Goal: Transaction & Acquisition: Book appointment/travel/reservation

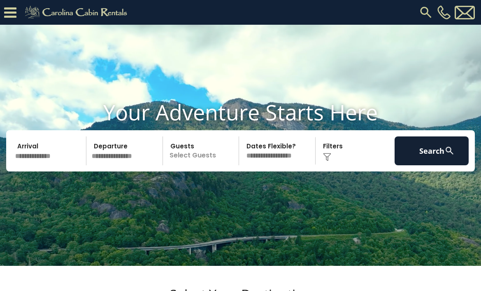
click at [49, 165] on input "text" at bounding box center [49, 150] width 74 height 29
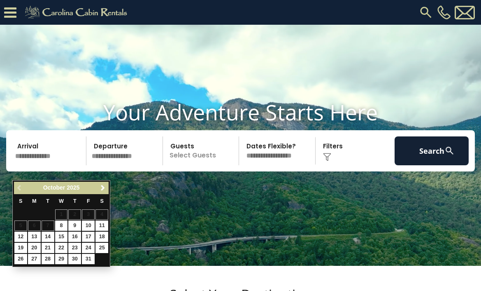
click at [87, 235] on link "17" at bounding box center [88, 236] width 13 height 10
type input "********"
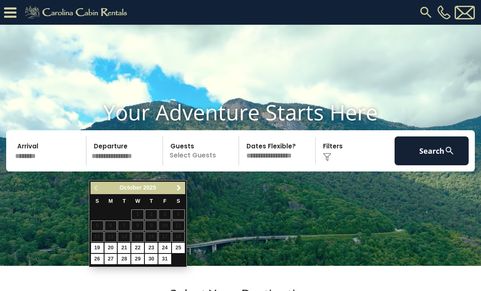
click at [98, 244] on link "19" at bounding box center [97, 247] width 13 height 10
type input "********"
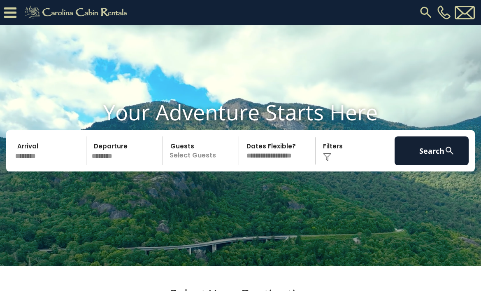
click at [199, 165] on p "Select Guests" at bounding box center [202, 150] width 74 height 29
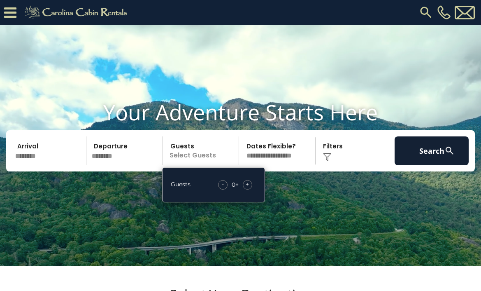
click at [251, 189] on div "+" at bounding box center [247, 184] width 9 height 9
click at [331, 163] on div "Click to Choose" at bounding box center [355, 150] width 74 height 29
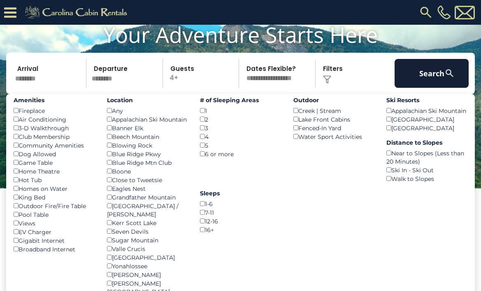
scroll to position [58, 0]
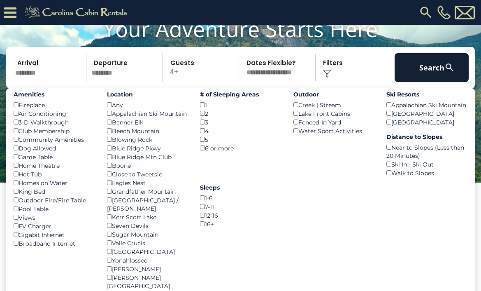
click at [447, 72] on img at bounding box center [450, 67] width 10 height 10
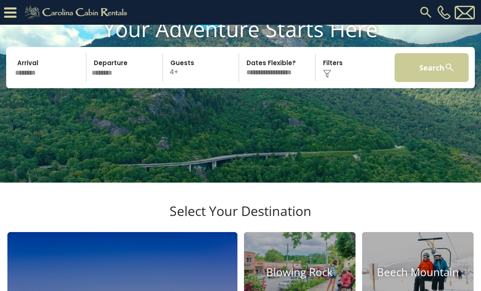
click at [430, 80] on button "Search" at bounding box center [432, 67] width 74 height 29
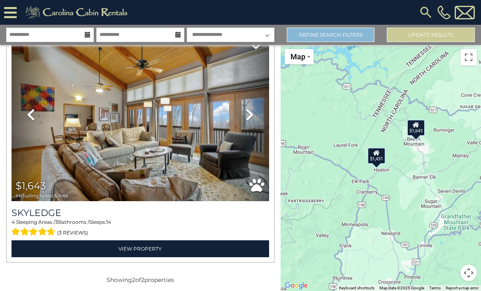
click at [349, 38] on link "Refine Search Filters" at bounding box center [331, 35] width 88 height 14
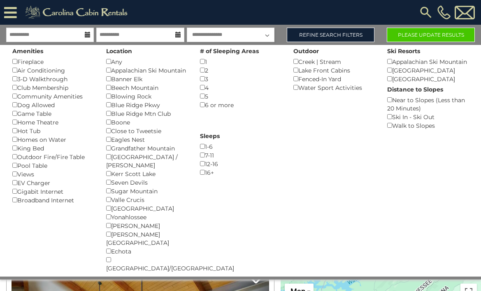
click at [436, 37] on button "Please Update Results" at bounding box center [431, 35] width 88 height 14
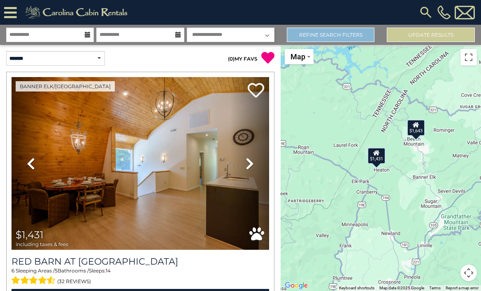
click at [336, 40] on link "Refine Search Filters" at bounding box center [331, 35] width 88 height 14
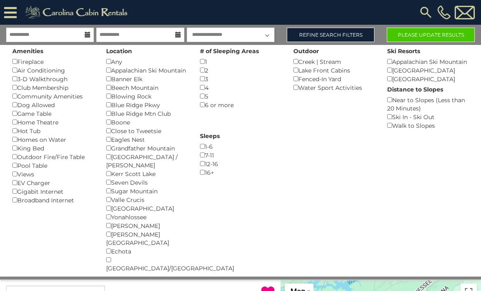
click at [431, 30] on button "Please Update Results" at bounding box center [431, 35] width 88 height 14
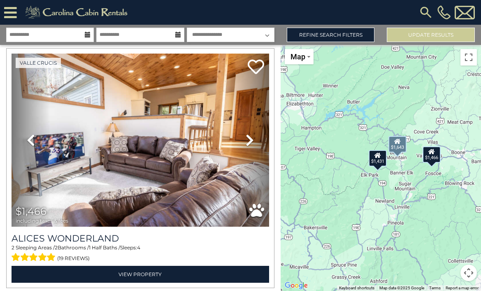
scroll to position [515, 0]
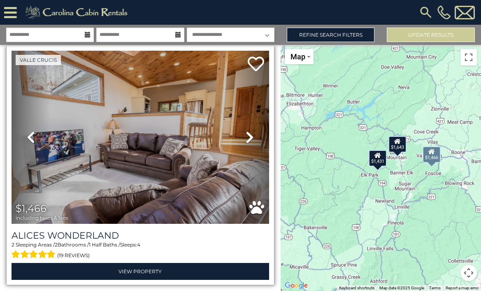
click at [246, 130] on icon at bounding box center [250, 136] width 8 height 13
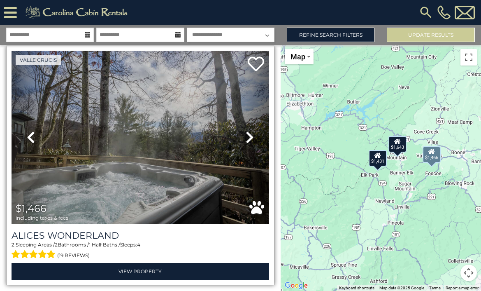
click at [246, 130] on icon at bounding box center [250, 136] width 8 height 13
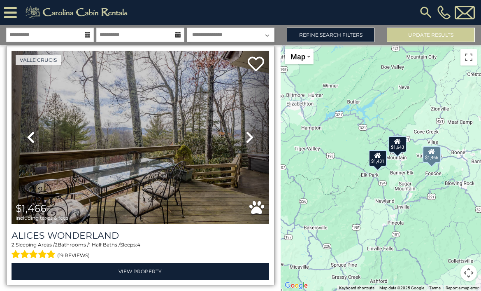
click at [246, 130] on icon at bounding box center [250, 136] width 8 height 13
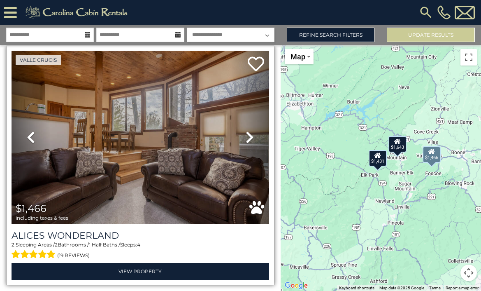
click at [246, 130] on icon at bounding box center [250, 136] width 8 height 13
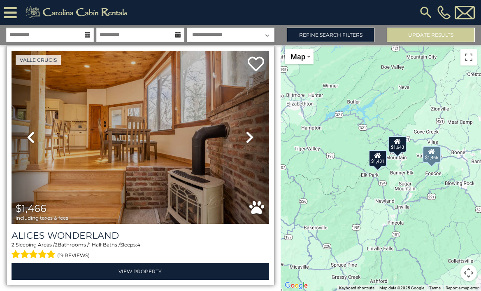
click at [246, 130] on icon at bounding box center [250, 136] width 8 height 13
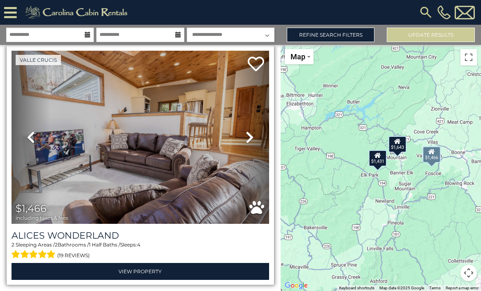
click at [246, 130] on icon at bounding box center [250, 136] width 8 height 13
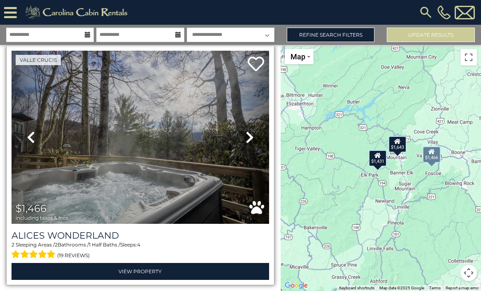
click at [246, 130] on icon at bounding box center [250, 136] width 8 height 13
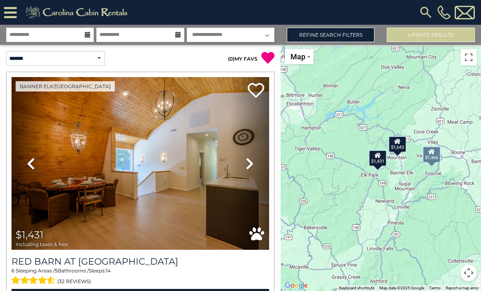
scroll to position [0, 0]
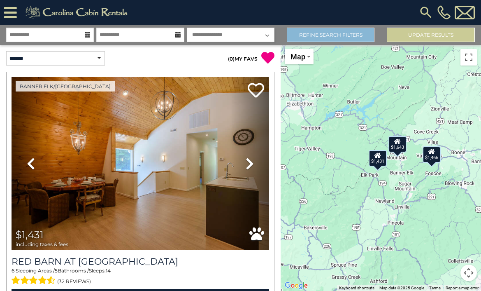
click at [329, 38] on link "Refine Search Filters" at bounding box center [331, 35] width 88 height 14
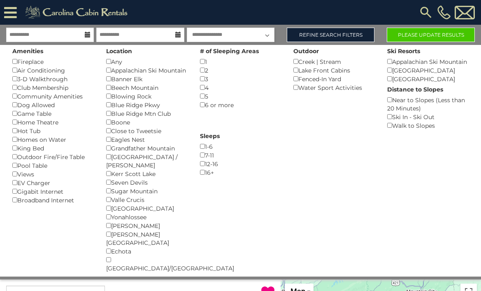
click at [429, 34] on button "Please Update Results" at bounding box center [431, 35] width 88 height 14
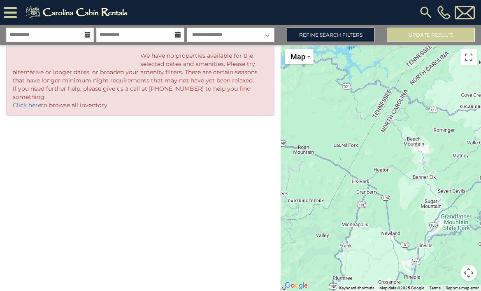
click at [116, 13] on img at bounding box center [78, 12] width 114 height 16
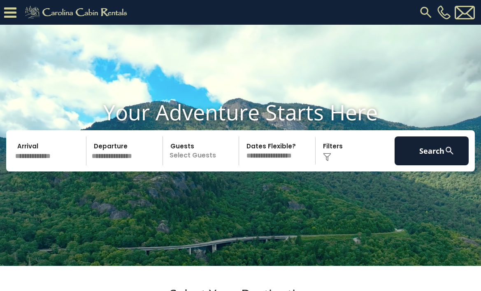
click at [48, 165] on input "text" at bounding box center [49, 150] width 74 height 29
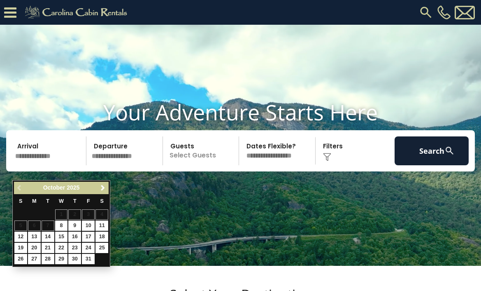
click at [90, 234] on link "17" at bounding box center [88, 236] width 13 height 10
type input "********"
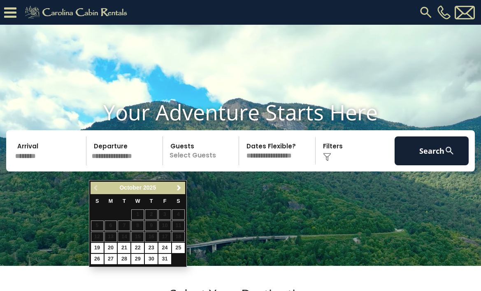
click at [98, 247] on link "19" at bounding box center [97, 247] width 13 height 10
type input "********"
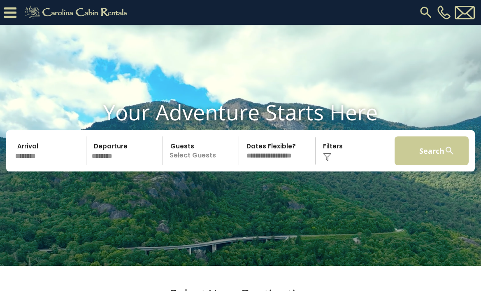
click at [426, 165] on button "Search" at bounding box center [432, 150] width 74 height 29
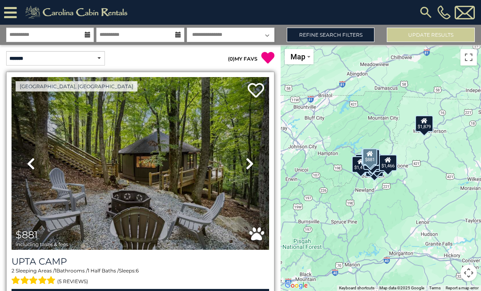
click at [246, 160] on icon at bounding box center [250, 163] width 8 height 13
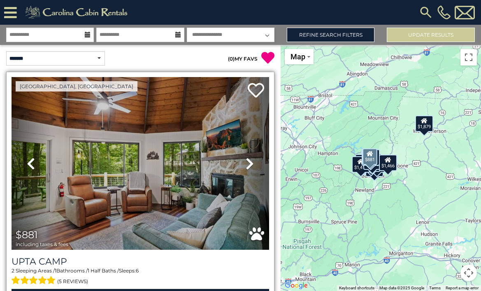
click at [246, 160] on icon at bounding box center [250, 163] width 8 height 13
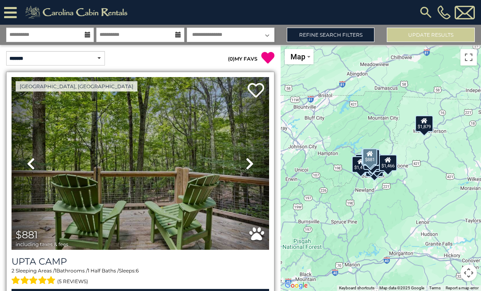
click at [246, 160] on icon at bounding box center [250, 163] width 8 height 13
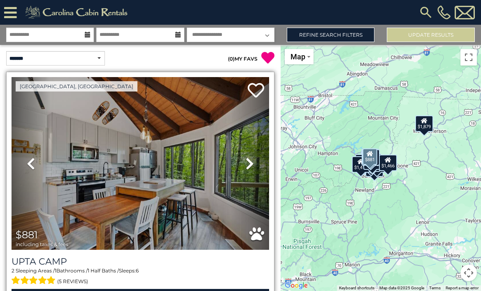
click at [246, 160] on icon at bounding box center [250, 163] width 8 height 13
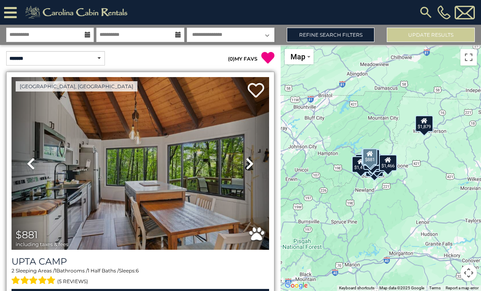
click at [246, 160] on icon at bounding box center [250, 163] width 8 height 13
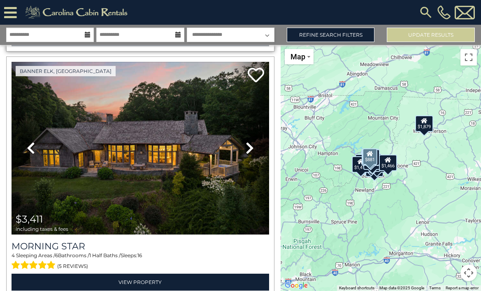
scroll to position [261, 0]
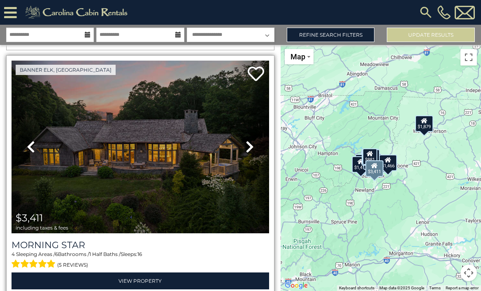
click at [177, 150] on img at bounding box center [141, 147] width 258 height 172
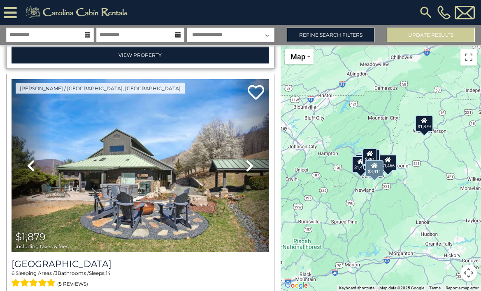
scroll to position [488, 0]
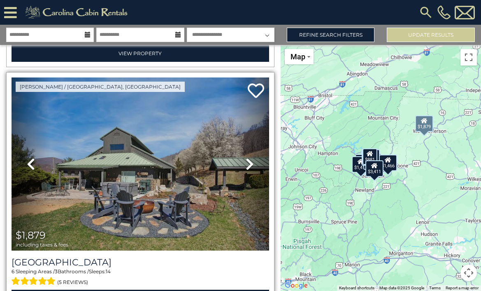
click at [246, 158] on icon at bounding box center [250, 163] width 8 height 13
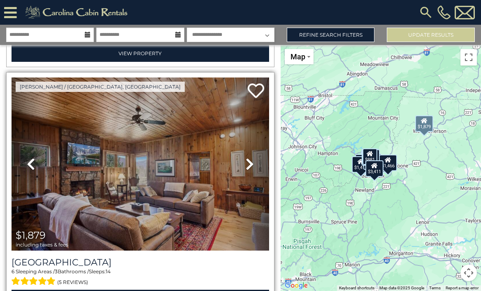
click at [246, 158] on icon at bounding box center [250, 163] width 8 height 13
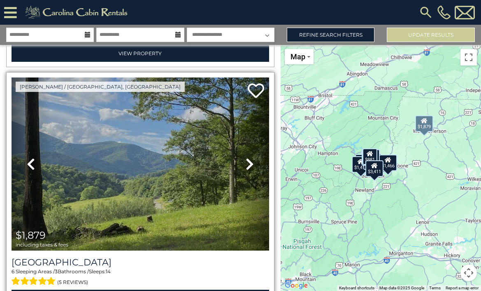
click at [246, 158] on icon at bounding box center [250, 163] width 8 height 13
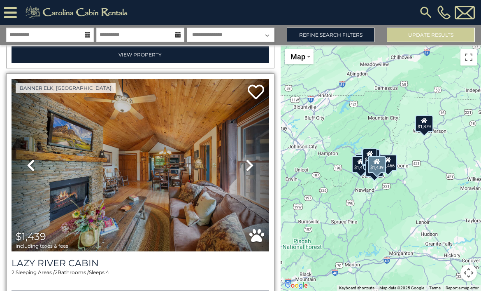
scroll to position [737, 0]
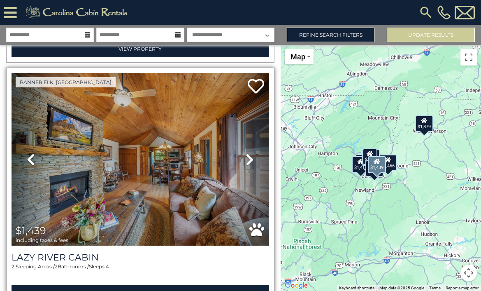
click at [249, 153] on icon at bounding box center [250, 159] width 8 height 13
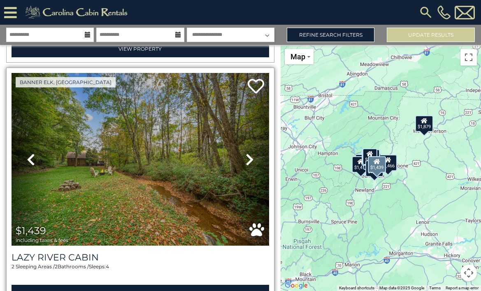
click at [249, 153] on icon at bounding box center [250, 159] width 8 height 13
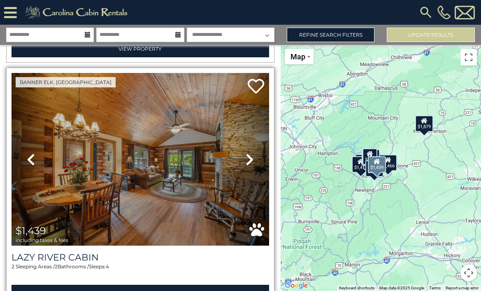
click at [249, 153] on icon at bounding box center [250, 159] width 8 height 13
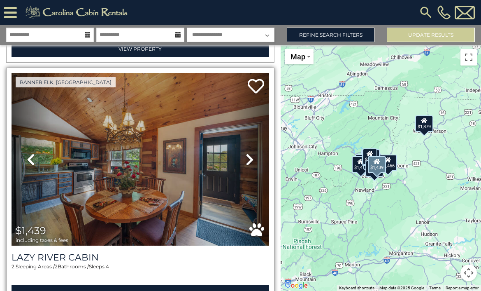
click at [249, 153] on icon at bounding box center [250, 159] width 8 height 13
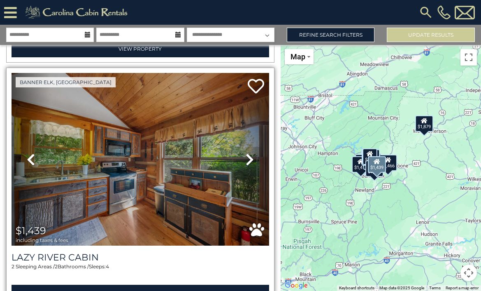
click at [249, 153] on icon at bounding box center [250, 159] width 8 height 13
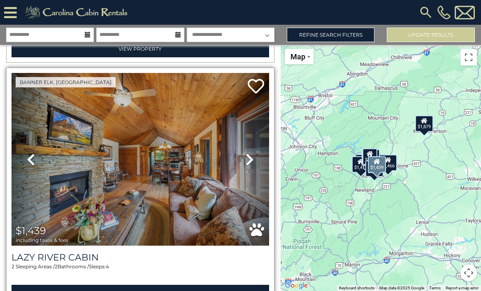
click at [249, 153] on icon at bounding box center [250, 159] width 8 height 13
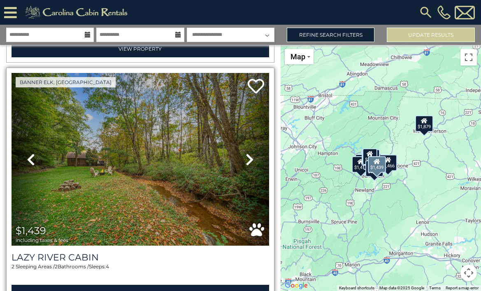
click at [249, 153] on icon at bounding box center [250, 159] width 8 height 13
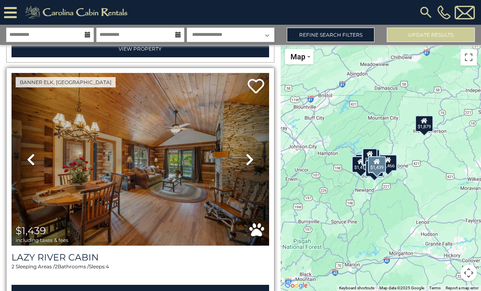
click at [249, 153] on icon at bounding box center [250, 159] width 8 height 13
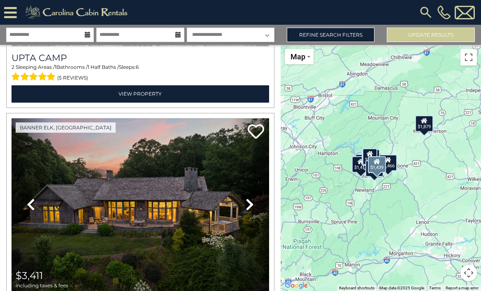
scroll to position [174, 0]
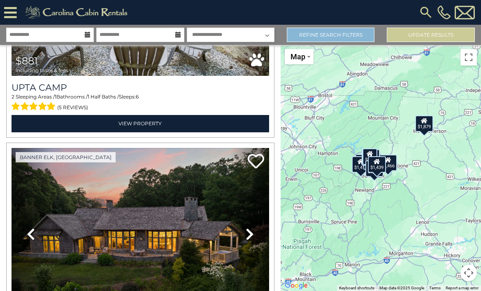
click at [343, 30] on link "Refine Search Filters" at bounding box center [331, 35] width 88 height 14
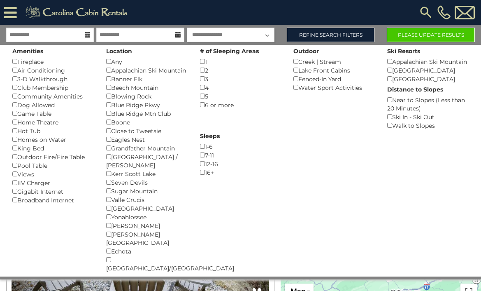
click at [418, 36] on button "Please Update Results" at bounding box center [431, 35] width 88 height 14
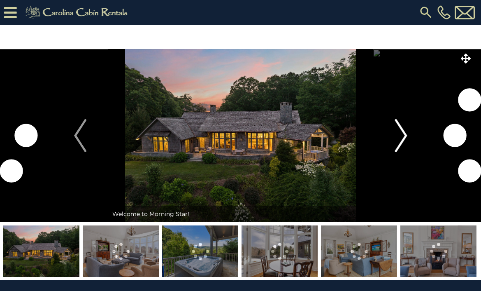
click at [404, 140] on img "Next" at bounding box center [401, 135] width 12 height 33
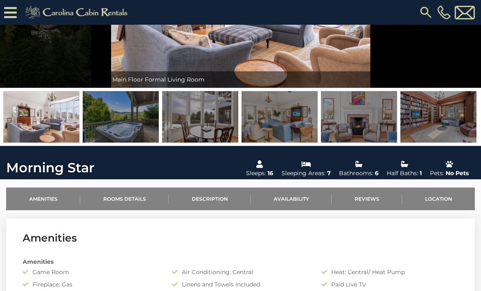
scroll to position [107, 0]
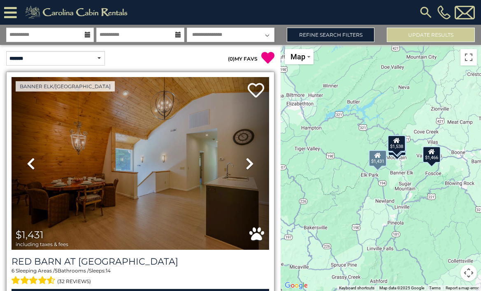
click at [247, 160] on icon at bounding box center [250, 163] width 8 height 13
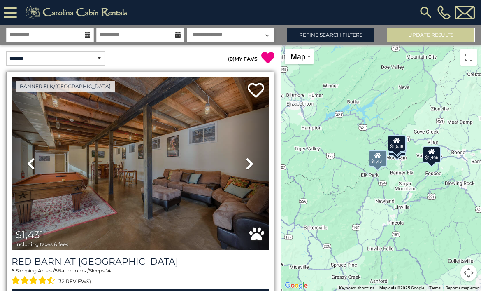
click at [247, 161] on icon at bounding box center [250, 163] width 8 height 13
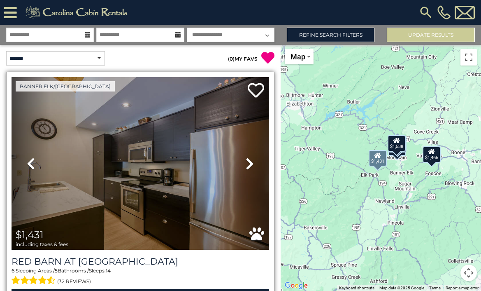
click at [247, 161] on icon at bounding box center [250, 163] width 8 height 13
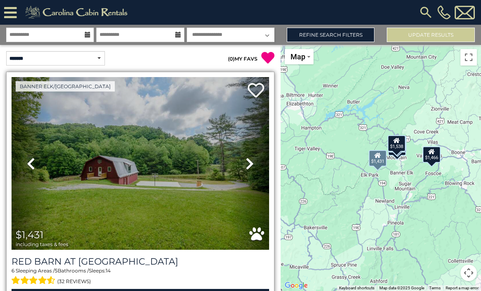
click at [247, 161] on icon at bounding box center [250, 163] width 8 height 13
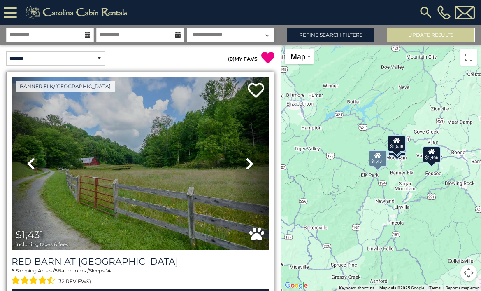
click at [247, 161] on icon at bounding box center [250, 163] width 8 height 13
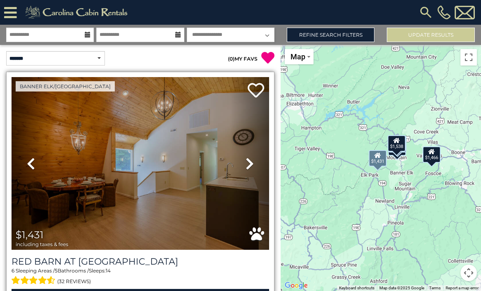
click at [180, 167] on img at bounding box center [141, 163] width 258 height 172
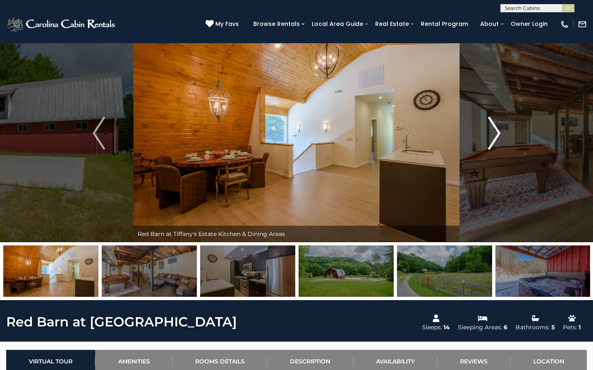
click at [481, 131] on img "Next" at bounding box center [494, 133] width 12 height 33
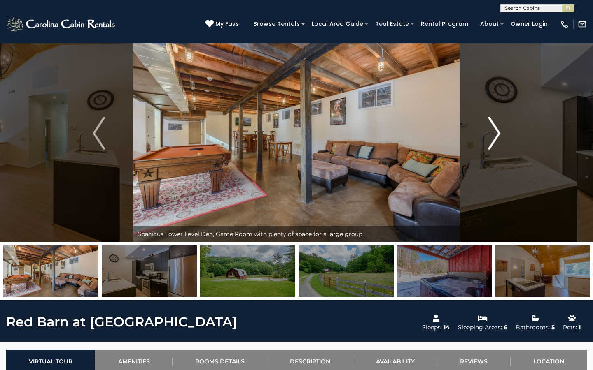
click at [481, 131] on img "Next" at bounding box center [494, 133] width 12 height 33
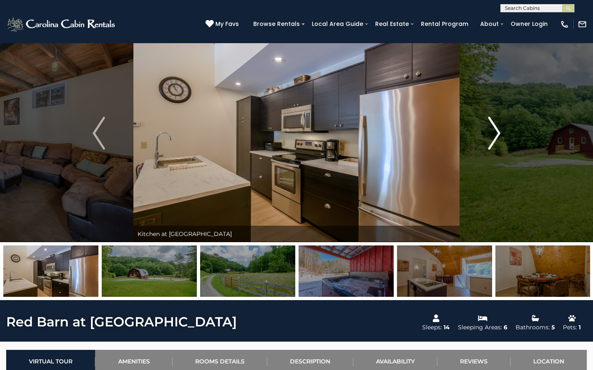
click at [481, 131] on img "Next" at bounding box center [494, 133] width 12 height 33
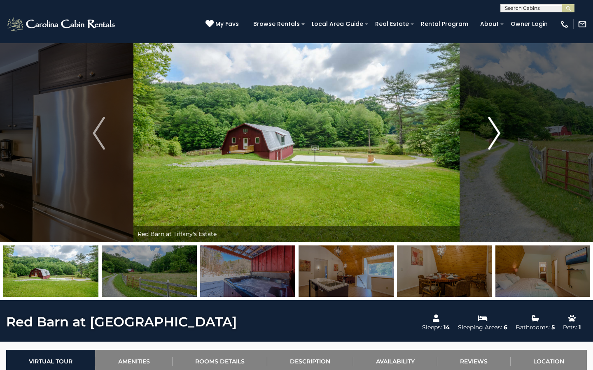
click at [481, 131] on img "Next" at bounding box center [494, 133] width 12 height 33
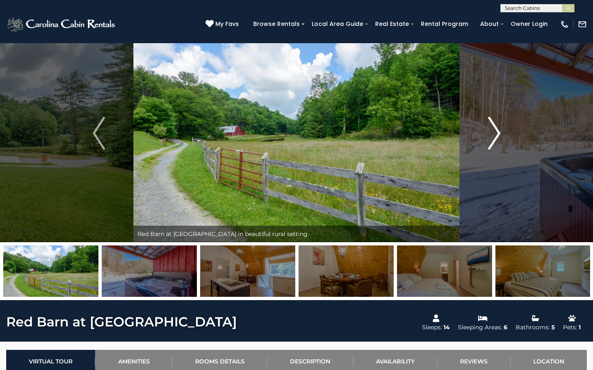
click at [481, 131] on img "Next" at bounding box center [494, 133] width 12 height 33
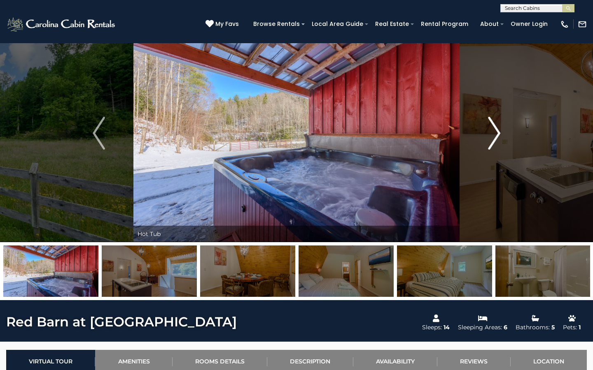
click at [481, 131] on img "Next" at bounding box center [494, 133] width 12 height 33
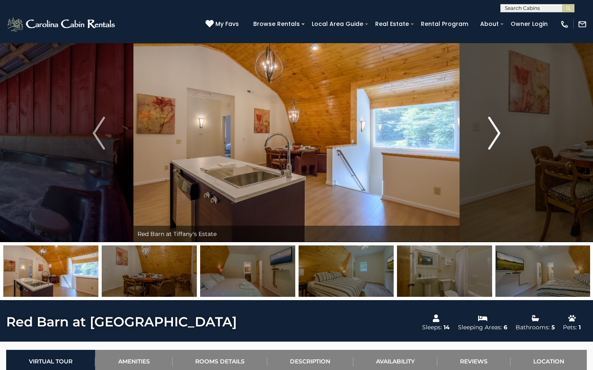
click at [481, 131] on img "Next" at bounding box center [494, 133] width 12 height 33
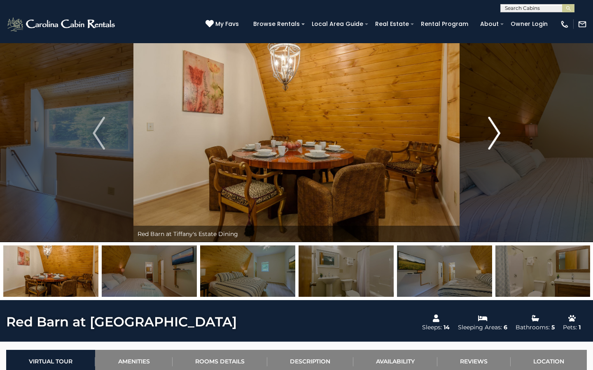
click at [481, 131] on img "Next" at bounding box center [494, 133] width 12 height 33
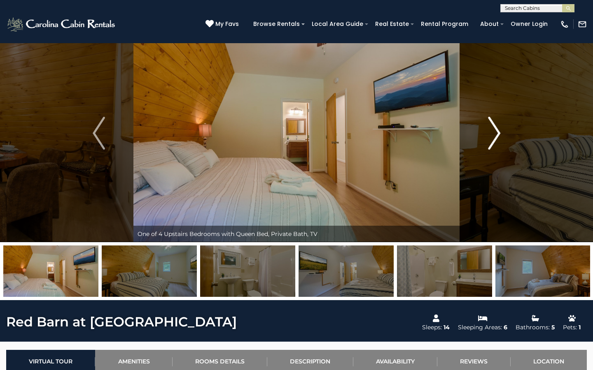
click at [481, 131] on img "Next" at bounding box center [494, 133] width 12 height 33
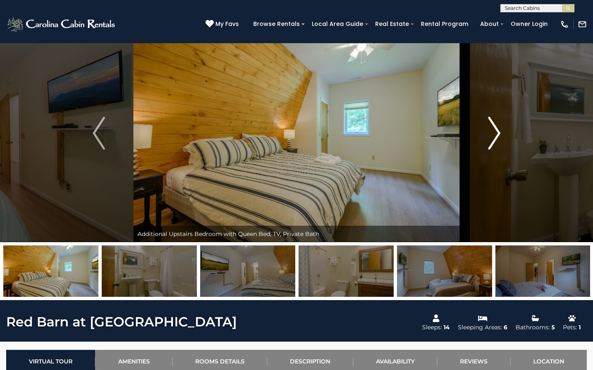
click at [481, 131] on img "Next" at bounding box center [494, 133] width 12 height 33
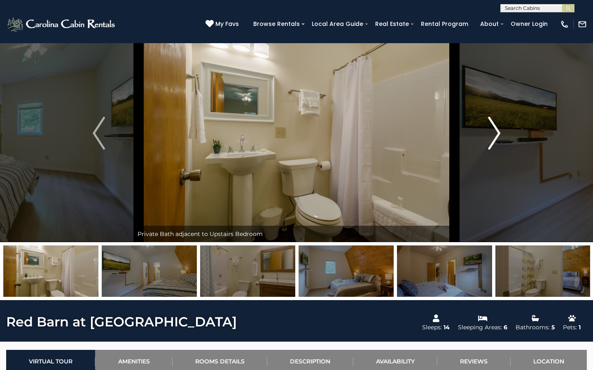
click at [481, 131] on img "Next" at bounding box center [494, 133] width 12 height 33
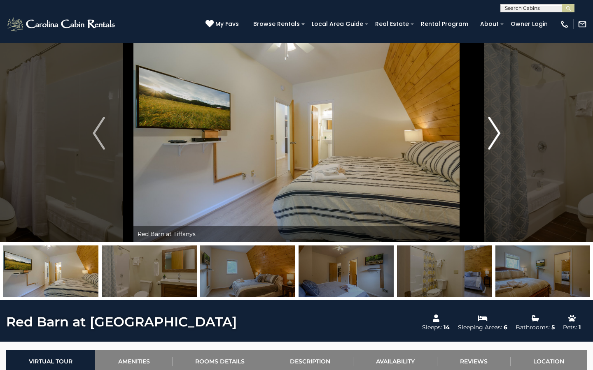
click at [481, 131] on img "Next" at bounding box center [494, 133] width 12 height 33
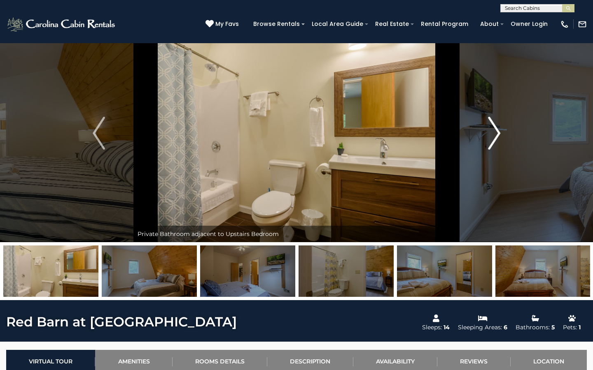
click at [481, 131] on img "Next" at bounding box center [494, 133] width 12 height 33
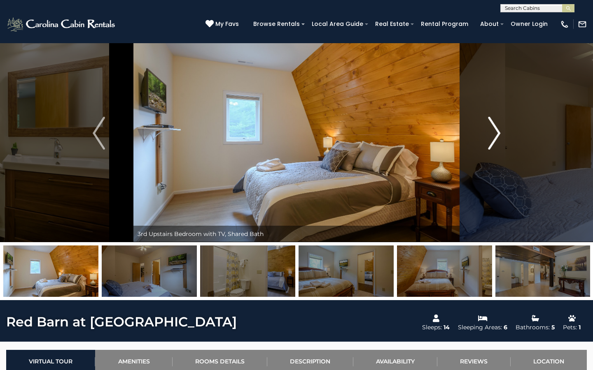
click at [481, 131] on img "Next" at bounding box center [494, 133] width 12 height 33
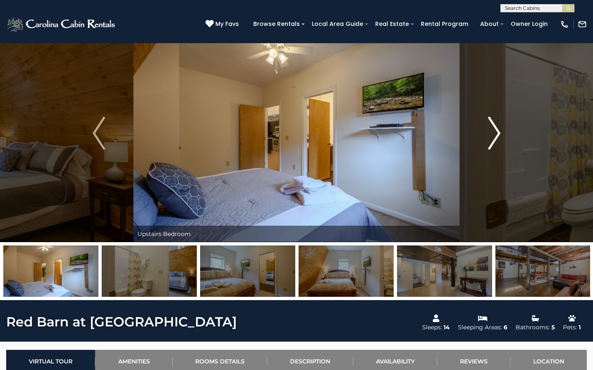
click at [481, 131] on img "Next" at bounding box center [494, 133] width 12 height 33
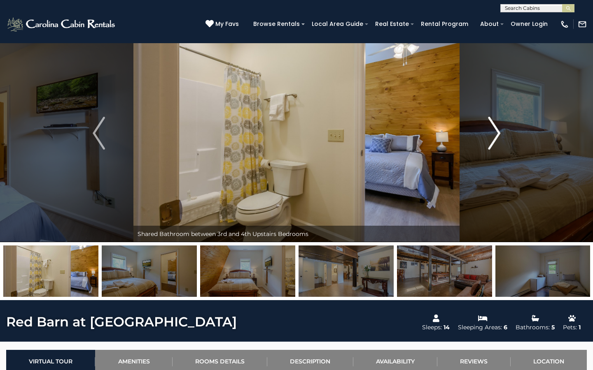
click at [481, 131] on img "Next" at bounding box center [494, 133] width 12 height 33
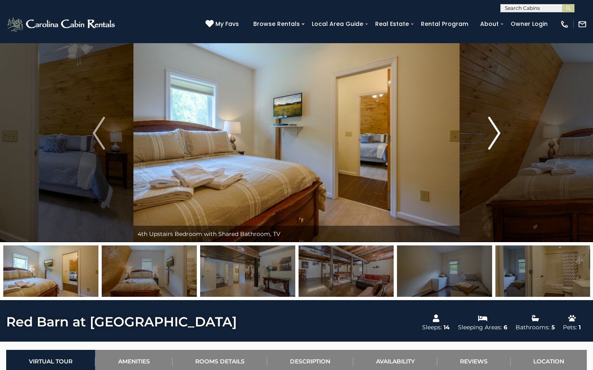
click at [481, 131] on img "Next" at bounding box center [494, 133] width 12 height 33
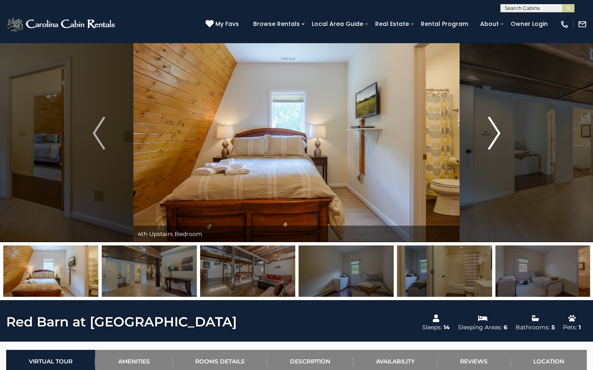
click at [481, 131] on img "Next" at bounding box center [494, 133] width 12 height 33
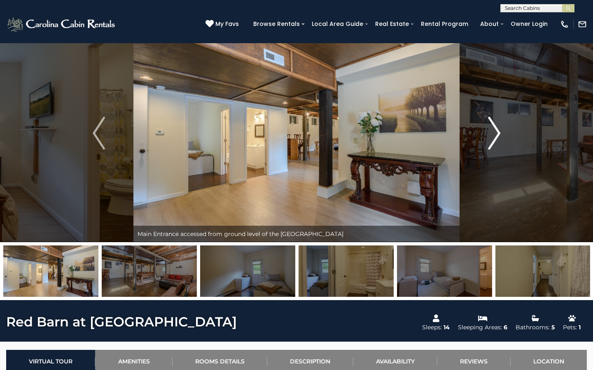
click at [481, 131] on img "Next" at bounding box center [494, 133] width 12 height 33
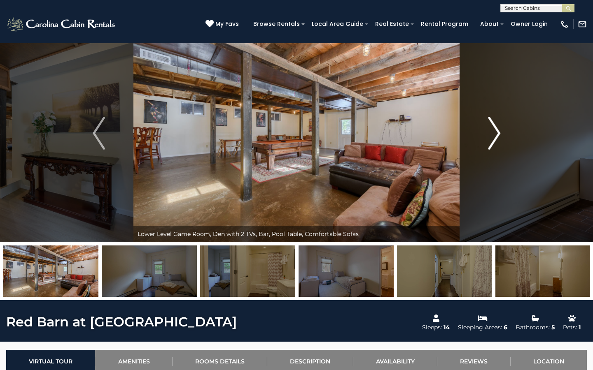
click at [481, 131] on img "Next" at bounding box center [494, 133] width 12 height 33
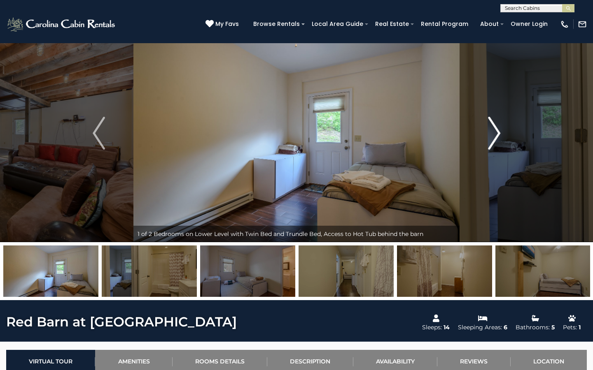
click at [481, 131] on img "Next" at bounding box center [494, 133] width 12 height 33
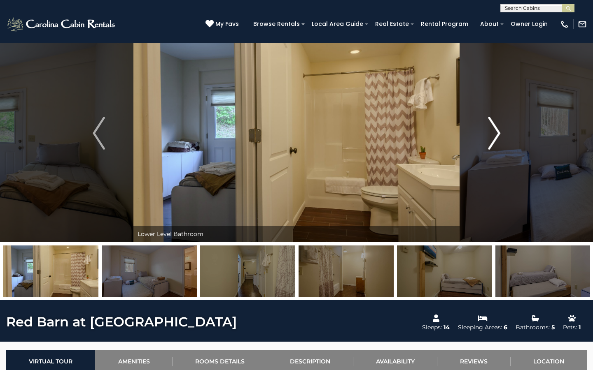
click at [481, 131] on img "Next" at bounding box center [494, 133] width 12 height 33
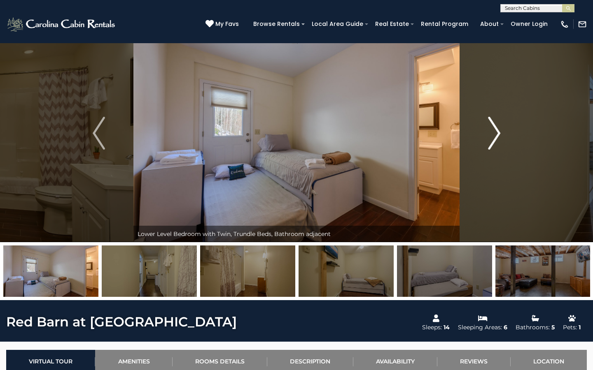
click at [481, 131] on img "Next" at bounding box center [494, 133] width 12 height 33
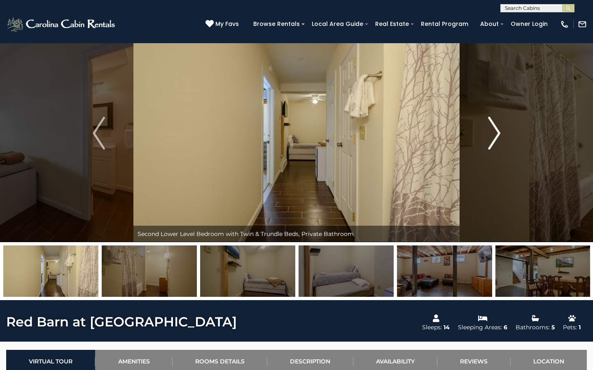
click at [481, 131] on img "Next" at bounding box center [494, 133] width 12 height 33
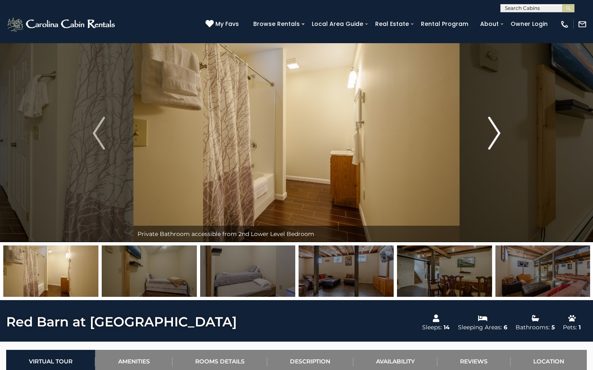
click at [481, 131] on img "Next" at bounding box center [494, 133] width 12 height 33
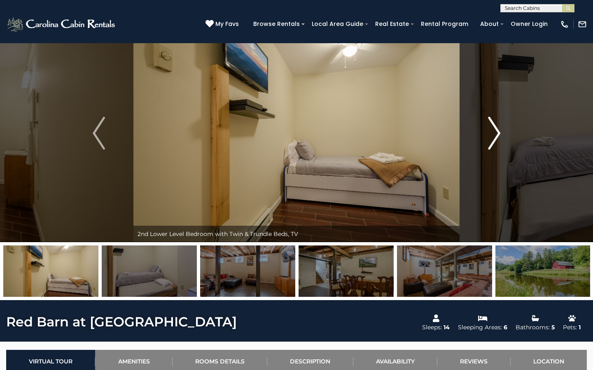
click at [481, 131] on img "Next" at bounding box center [494, 133] width 12 height 33
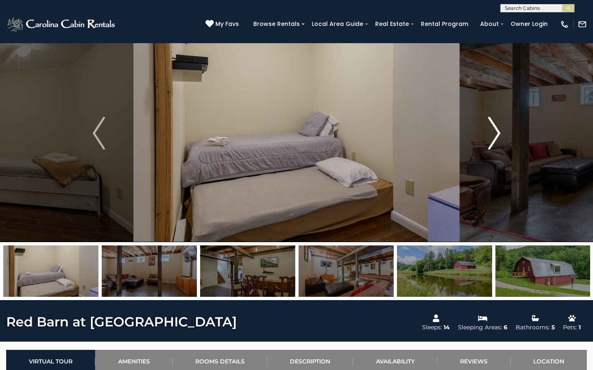
click at [481, 131] on img "Next" at bounding box center [494, 133] width 12 height 33
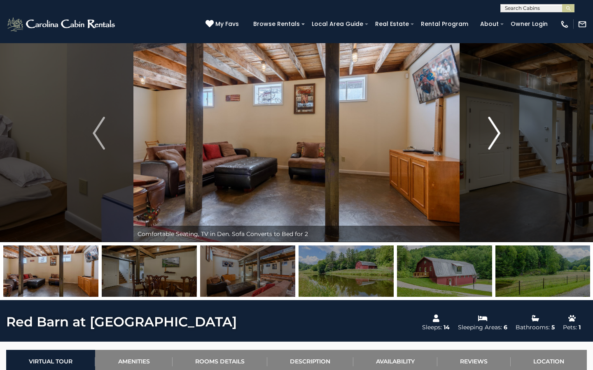
click at [481, 131] on img "Next" at bounding box center [494, 133] width 12 height 33
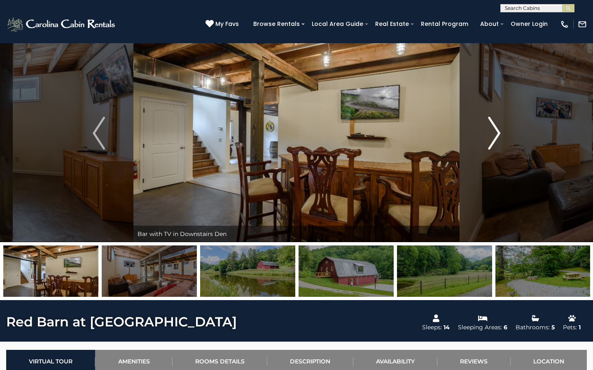
click at [481, 131] on img "Next" at bounding box center [494, 133] width 12 height 33
